Goal: Information Seeking & Learning: Find specific fact

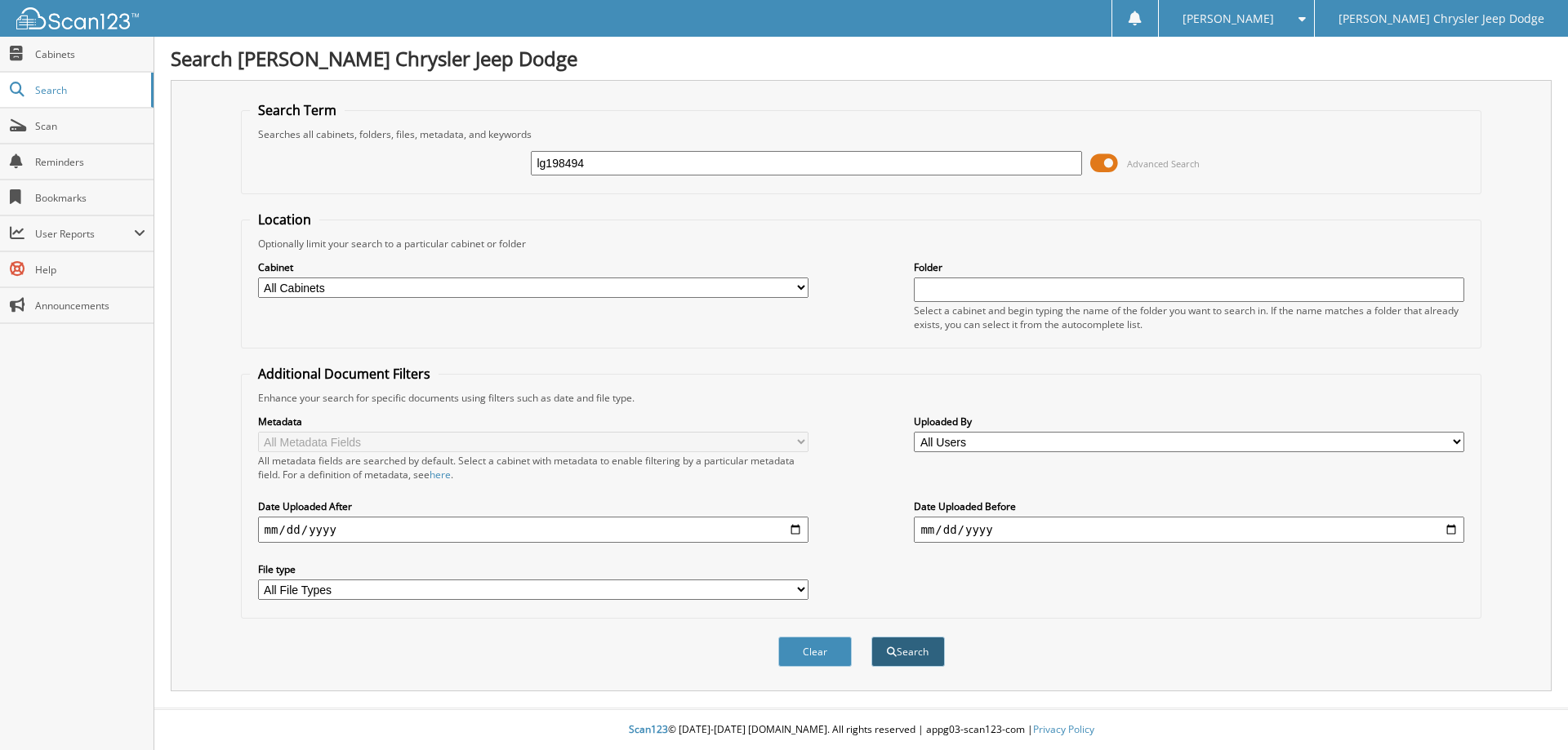
type input "lg198494"
click at [910, 654] on button "Search" at bounding box center [908, 652] width 73 height 30
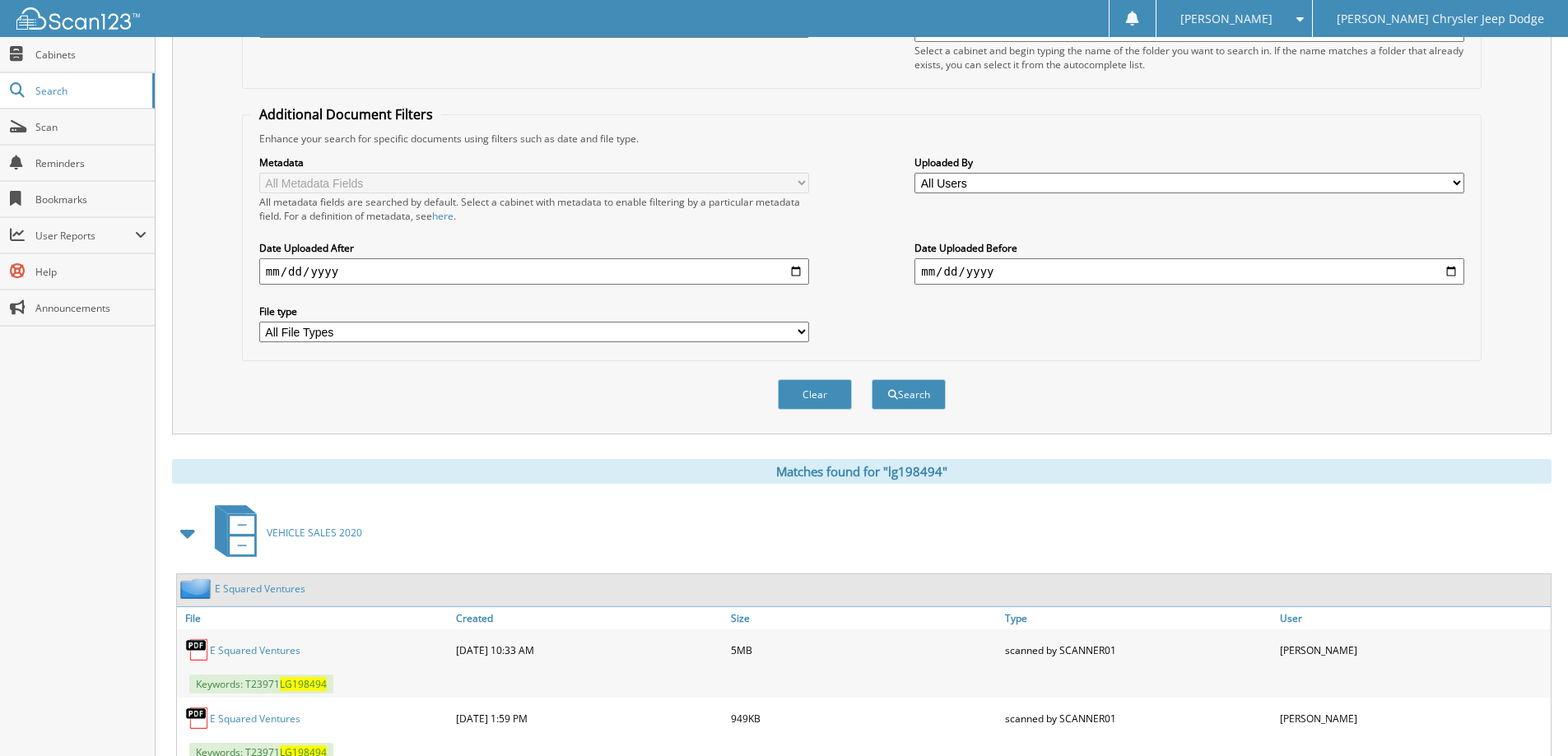
scroll to position [391, 0]
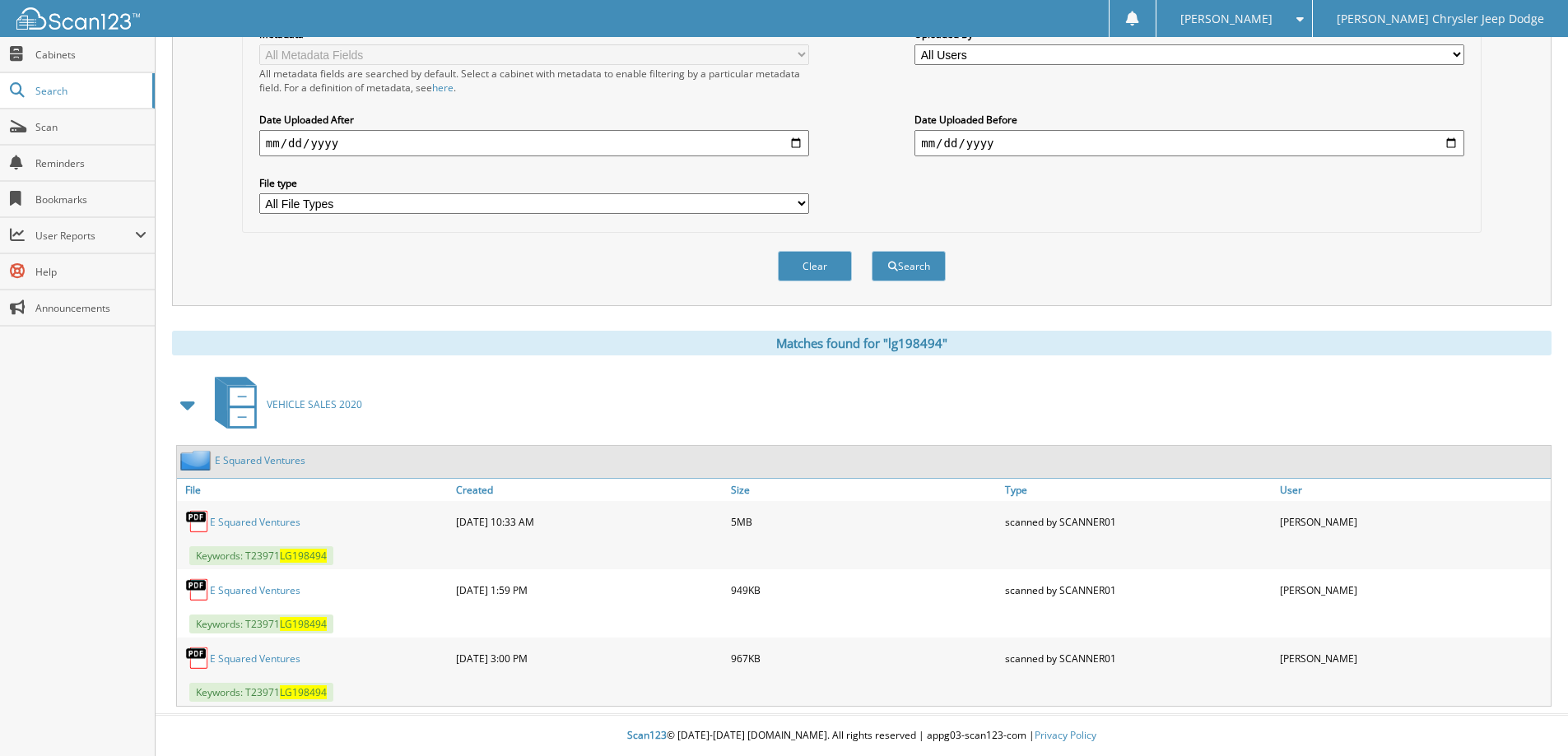
click at [251, 521] on link "E Squared Ventures" at bounding box center [254, 522] width 90 height 14
click at [264, 526] on link "E Squared Ventures" at bounding box center [254, 522] width 90 height 14
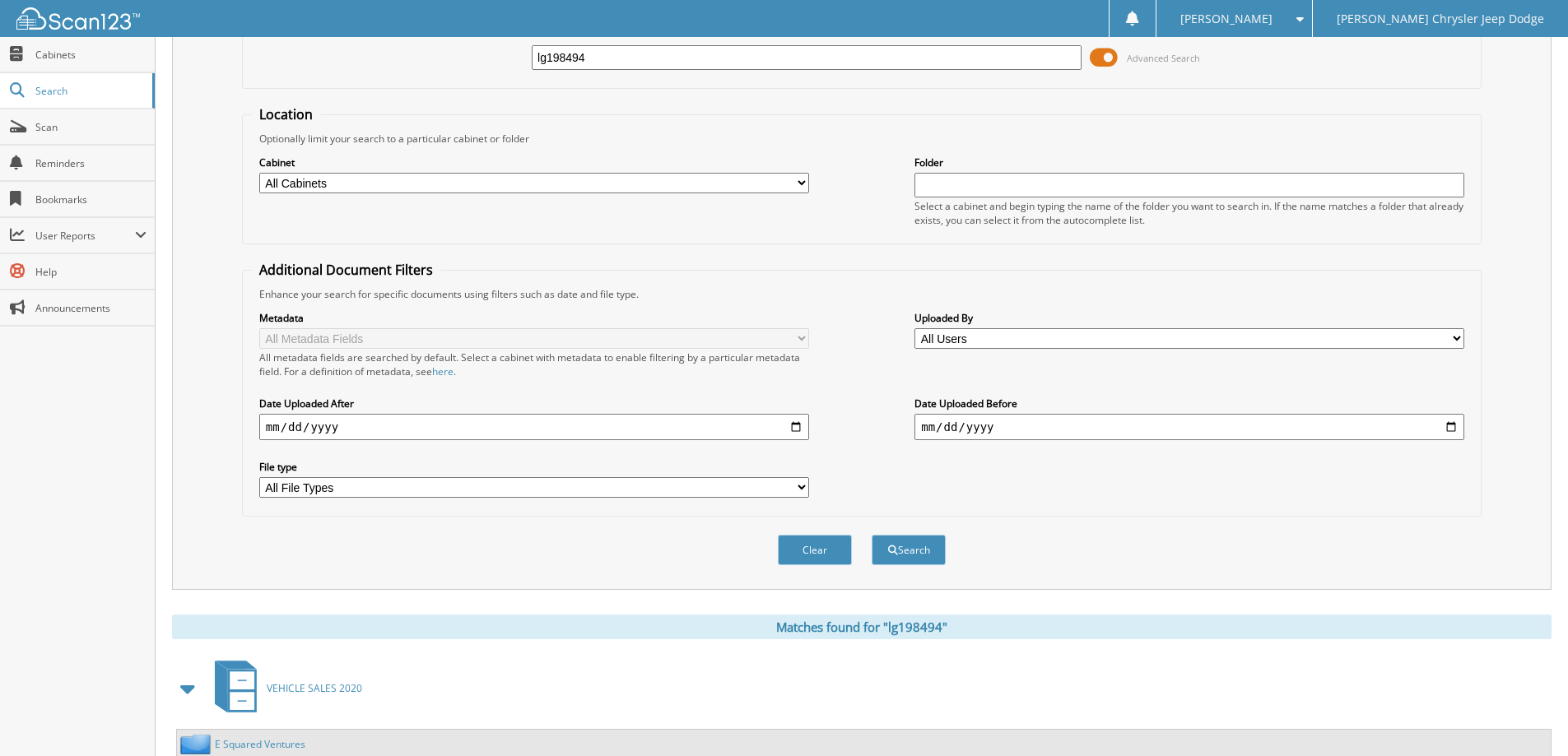
scroll to position [0, 0]
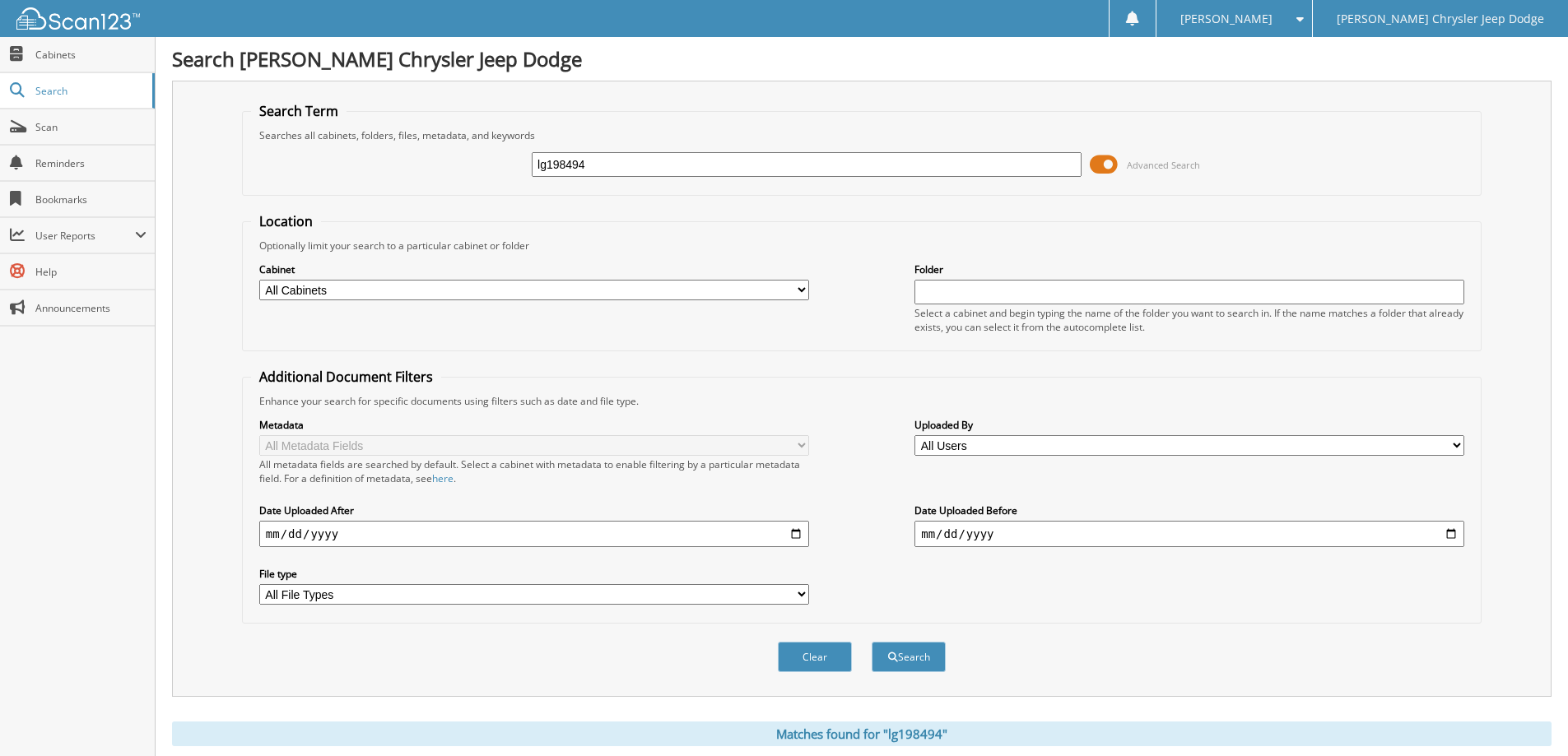
drag, startPoint x: 636, startPoint y: 168, endPoint x: 449, endPoint y: 150, distance: 187.9
click at [449, 150] on div "lg198494 Advanced Search" at bounding box center [862, 164] width 1221 height 45
paste input "KE515267"
type input "KE515267"
click at [871, 642] on button "Search" at bounding box center [908, 657] width 74 height 31
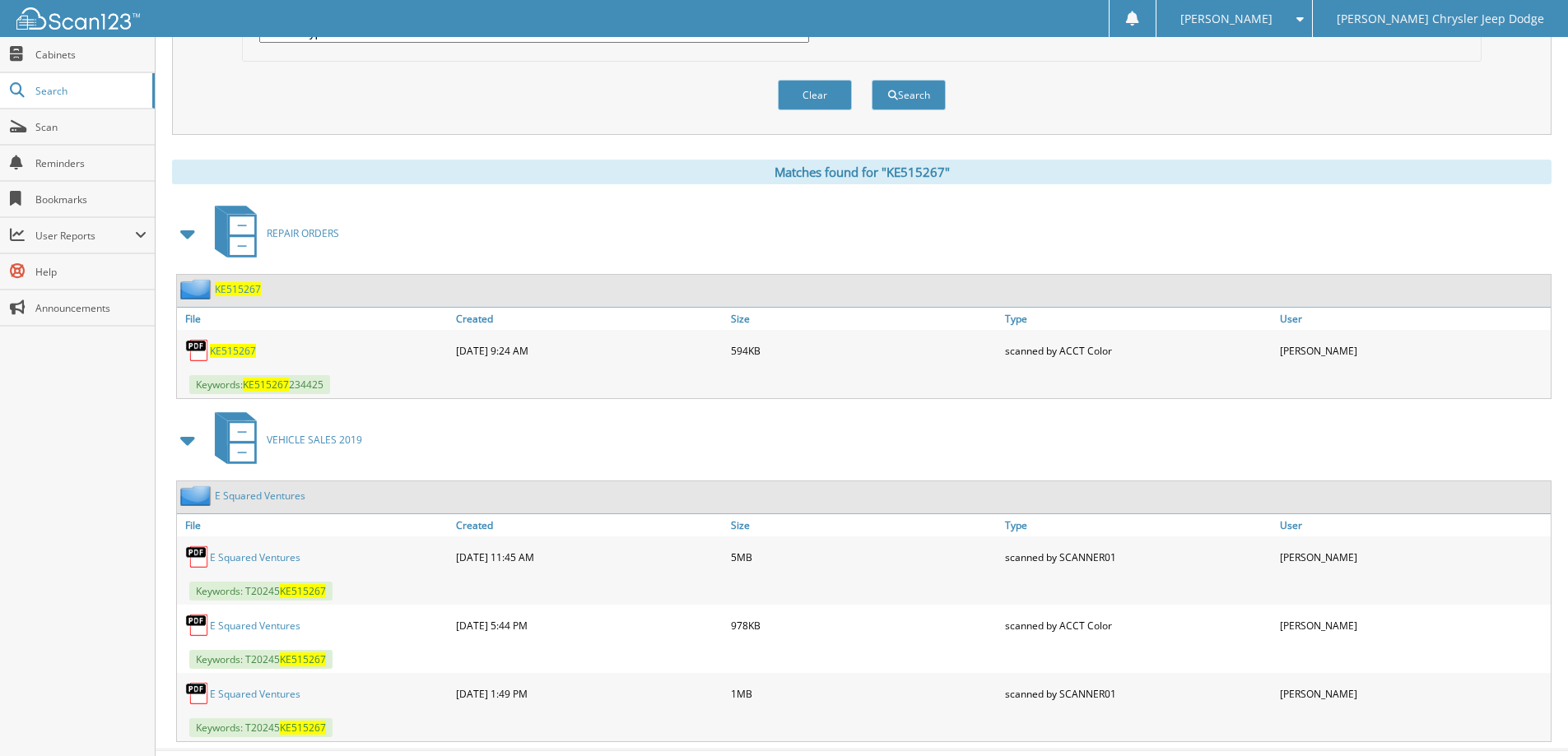
scroll to position [598, 0]
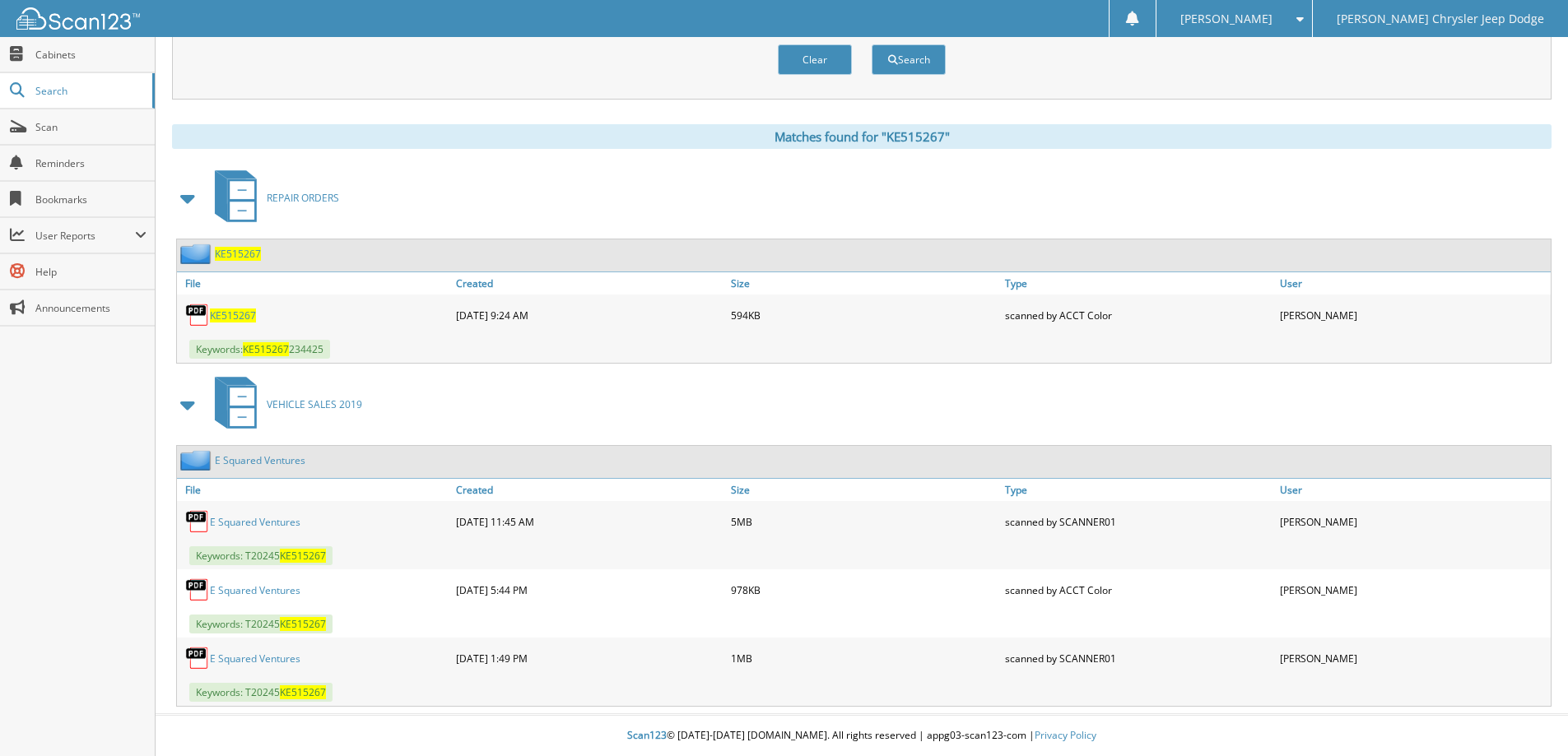
click at [288, 526] on link "E Squared Ventures" at bounding box center [254, 522] width 90 height 14
